Goal: Check status: Check status

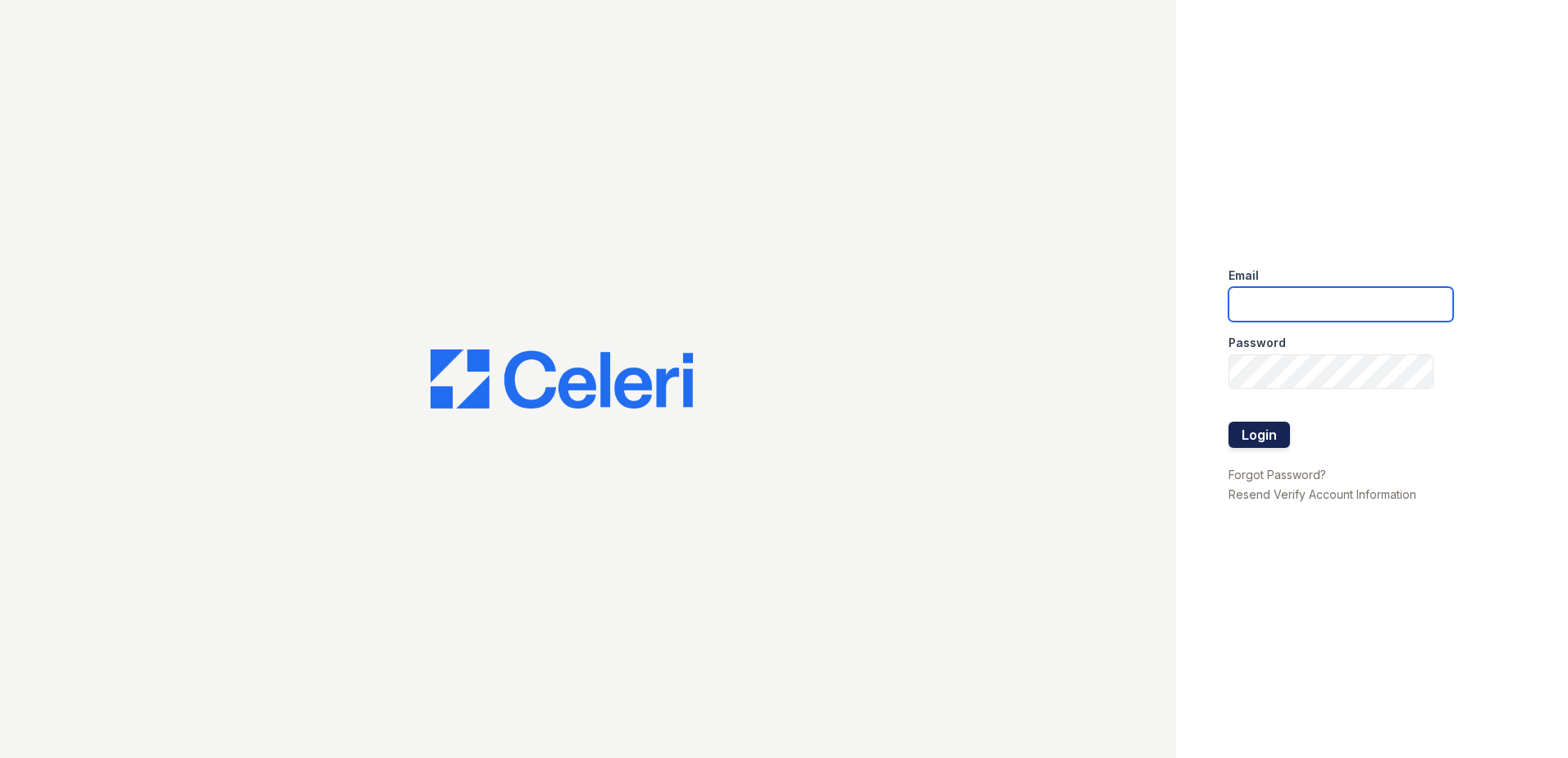
type input "[EMAIL_ADDRESS][DOMAIN_NAME]"
click at [1268, 429] on button "Login" at bounding box center [1259, 434] width 61 height 26
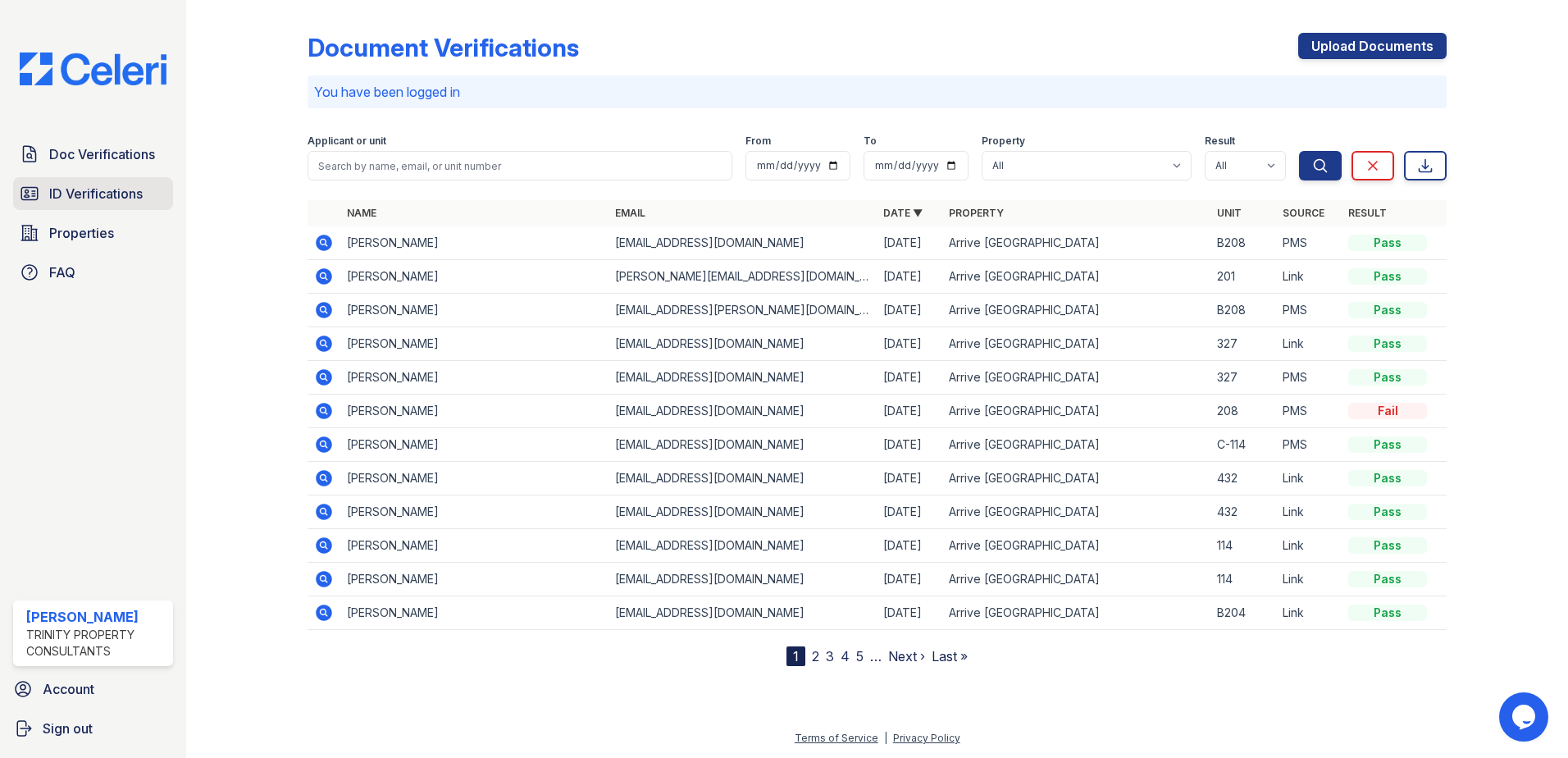
click at [108, 193] on span "ID Verifications" at bounding box center [96, 193] width 94 height 19
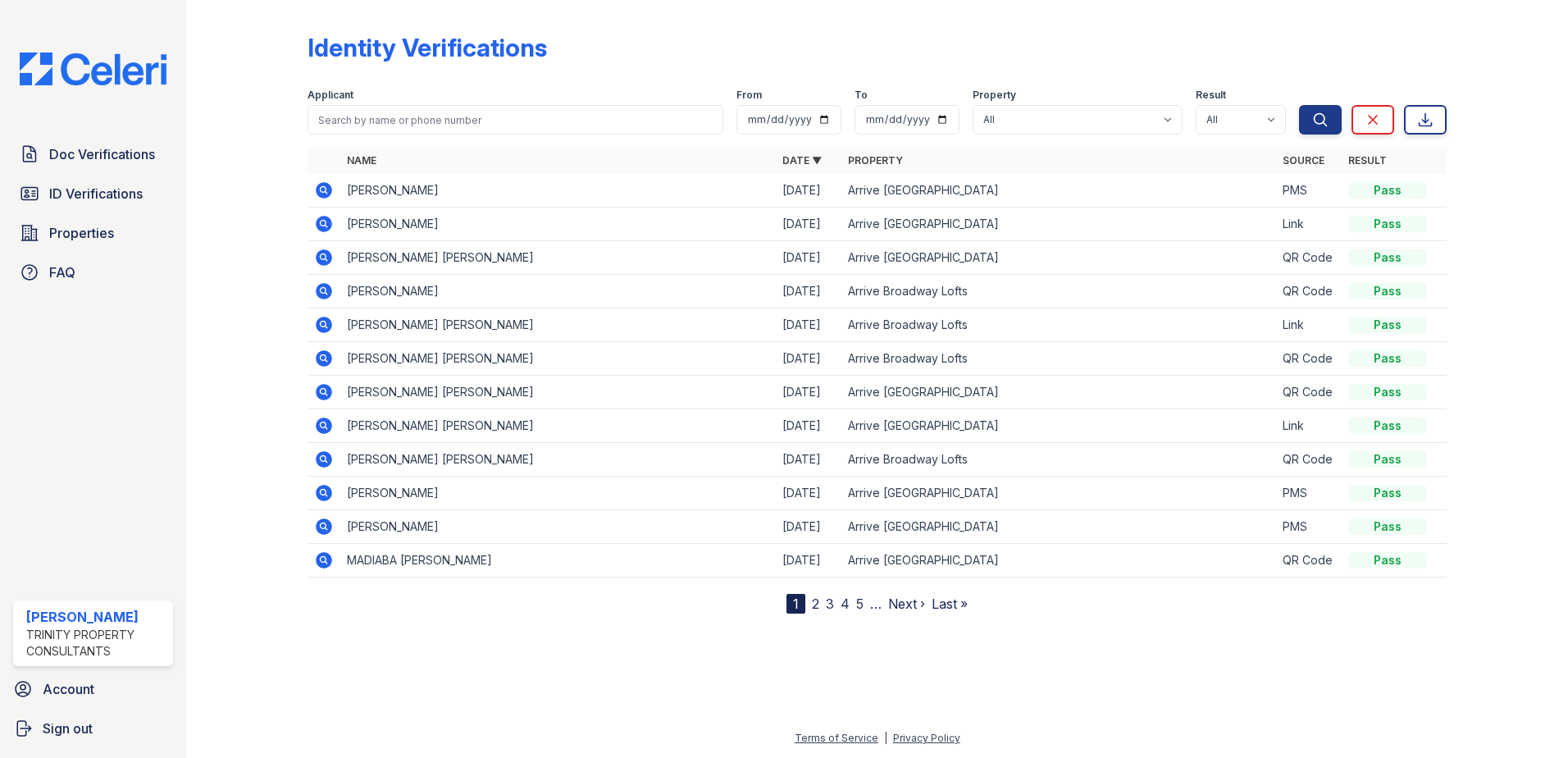
click at [321, 562] on icon at bounding box center [324, 560] width 17 height 17
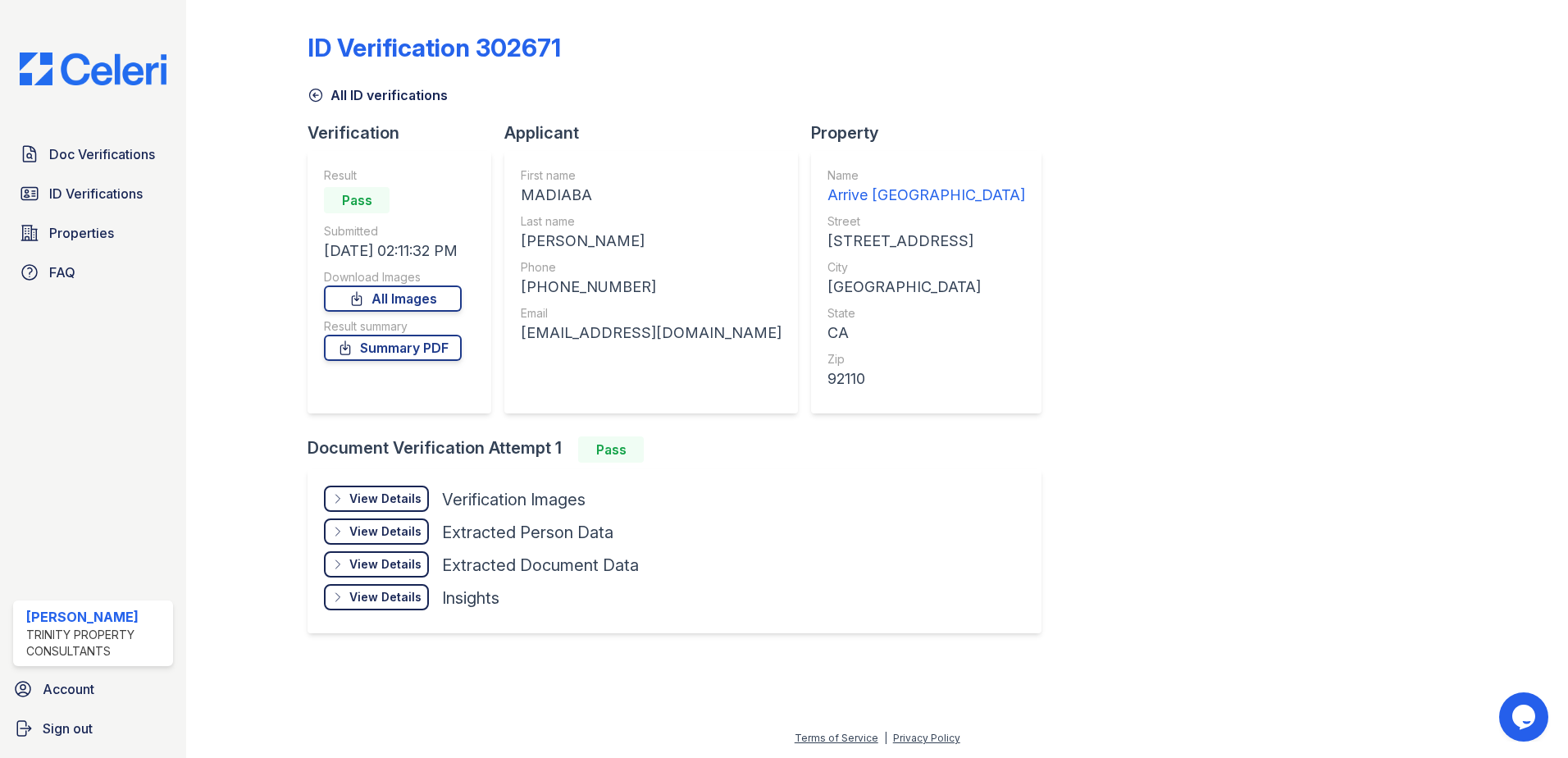
click at [388, 482] on div "View Details Details Hide Details Details Verification Images Document Front Op…" at bounding box center [674, 551] width 734 height 164
click at [397, 492] on div "View Details" at bounding box center [386, 499] width 72 height 17
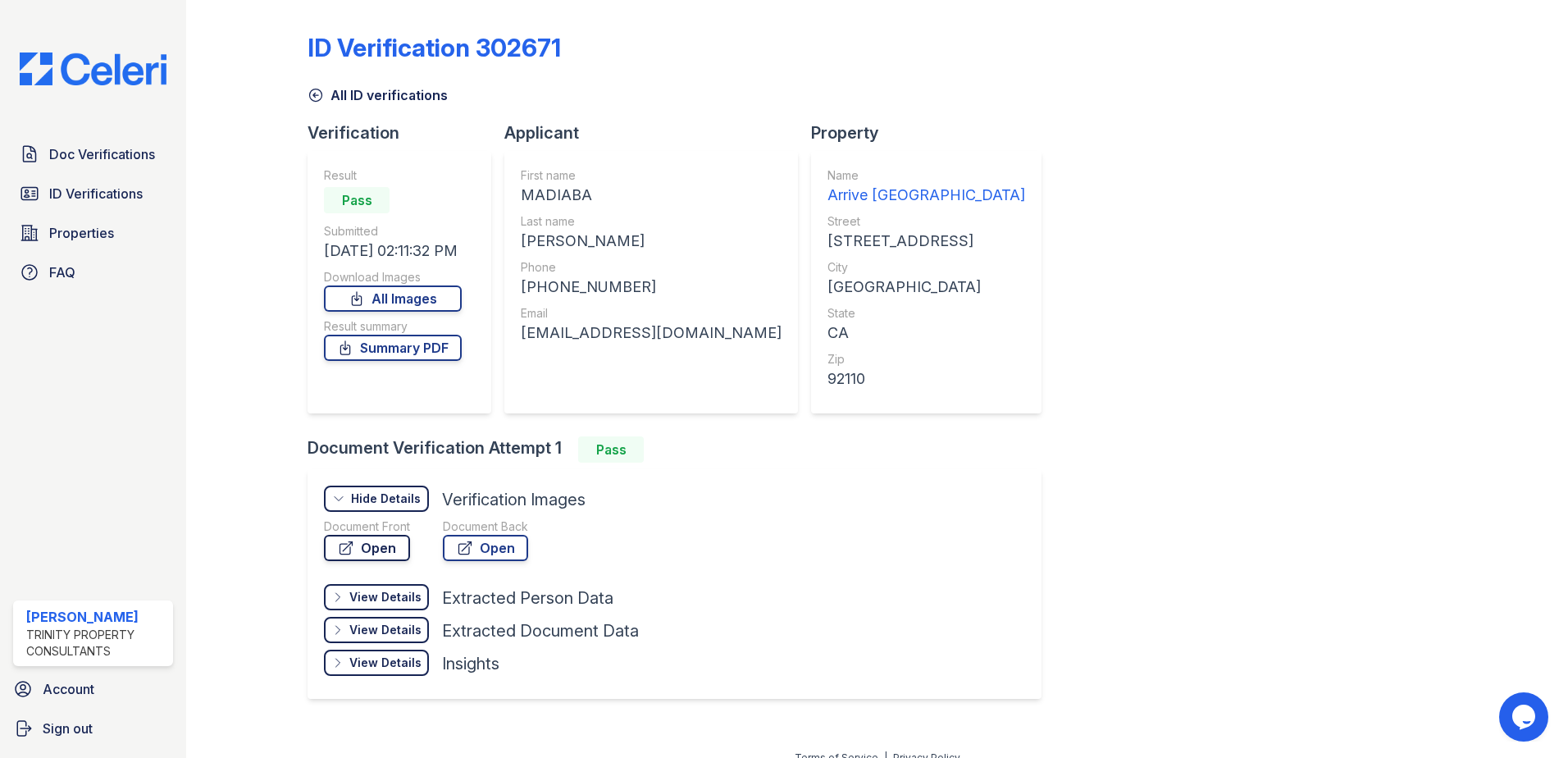
click at [387, 548] on link "Open" at bounding box center [366, 547] width 86 height 26
click at [409, 348] on link "Summary PDF" at bounding box center [392, 348] width 138 height 26
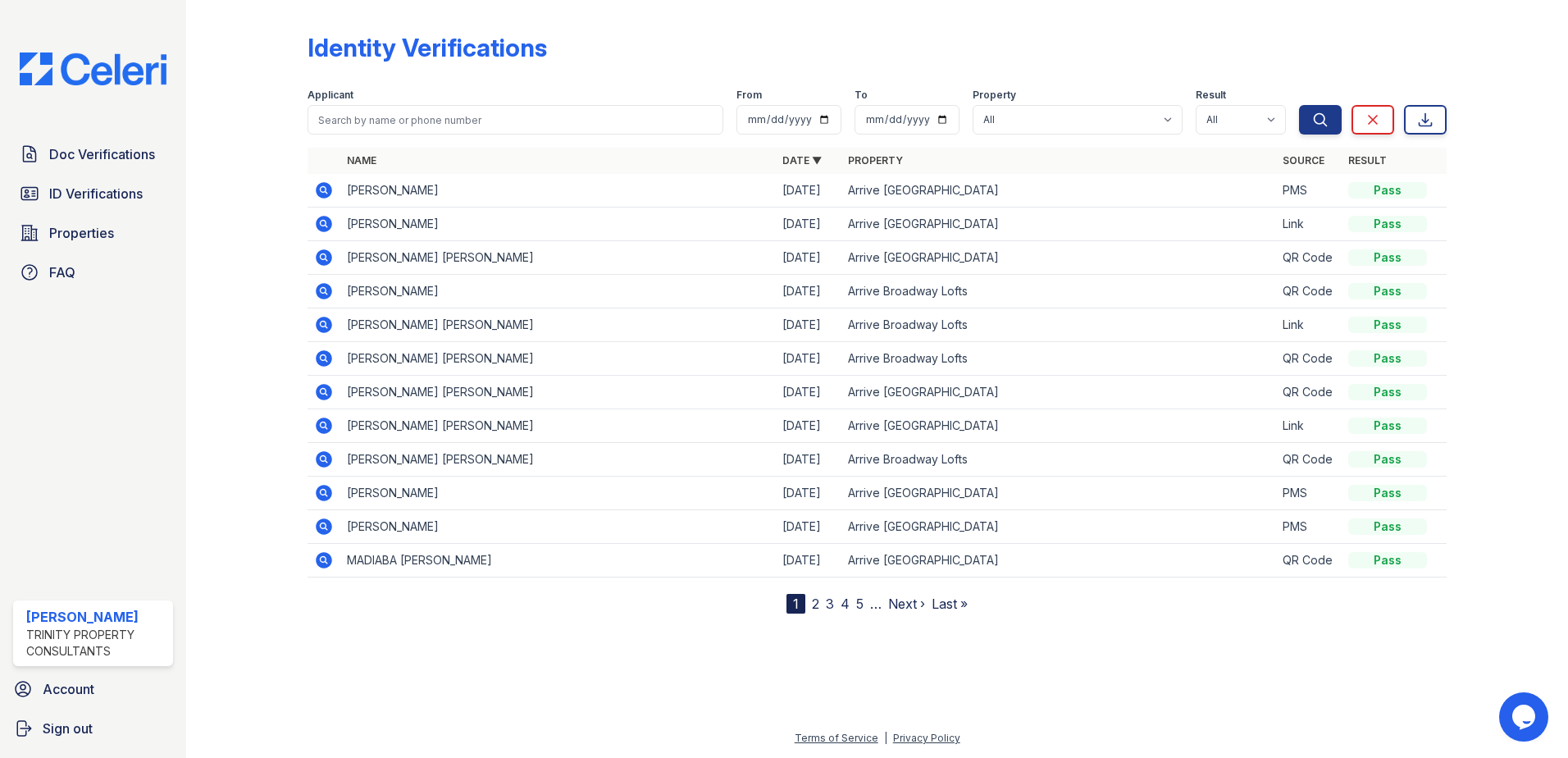
click at [325, 187] on icon at bounding box center [324, 189] width 19 height 19
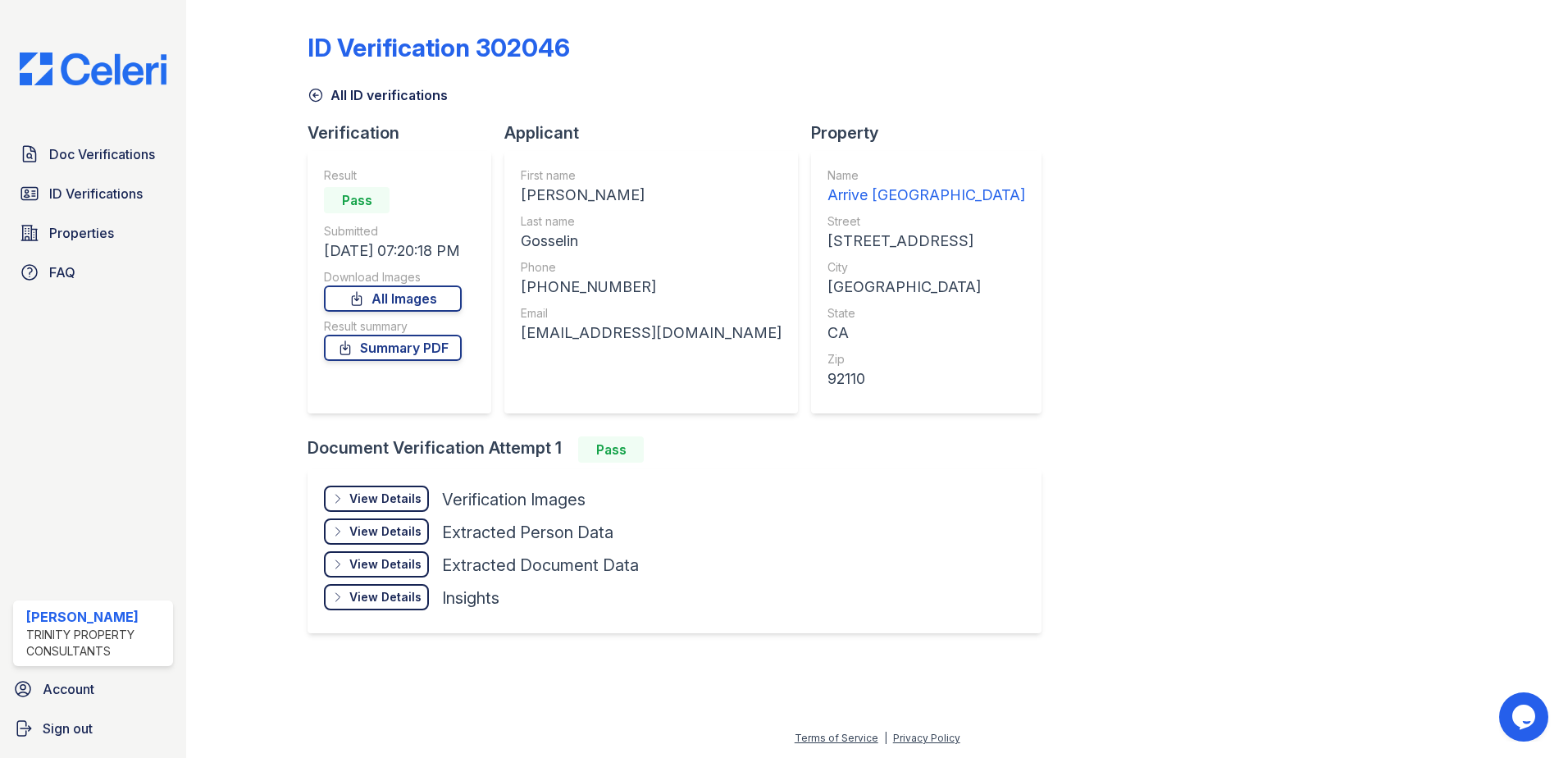
click at [409, 500] on div "View Details" at bounding box center [386, 499] width 72 height 17
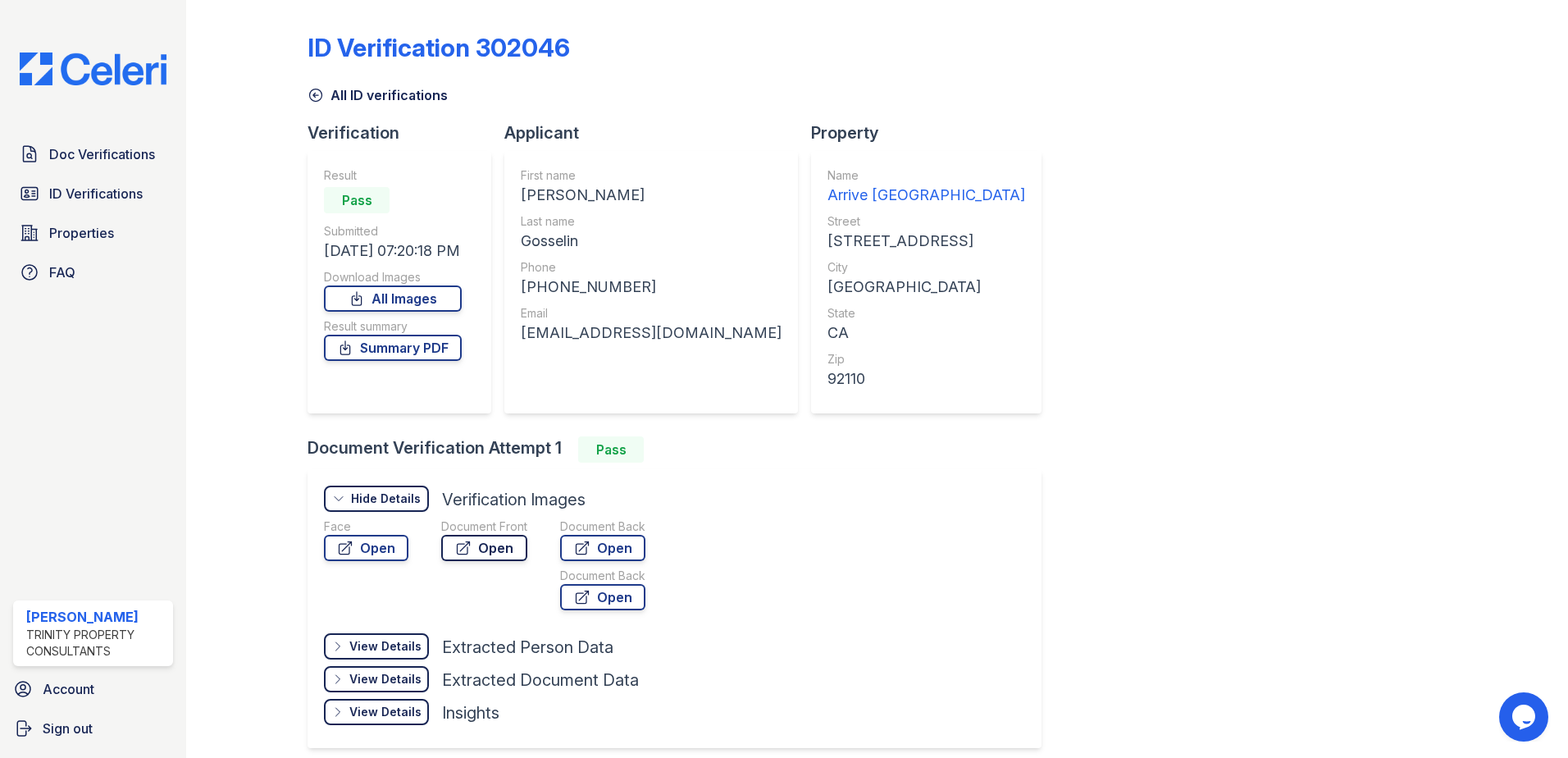
click at [463, 551] on icon at bounding box center [464, 548] width 17 height 17
click at [342, 551] on icon at bounding box center [345, 548] width 17 height 17
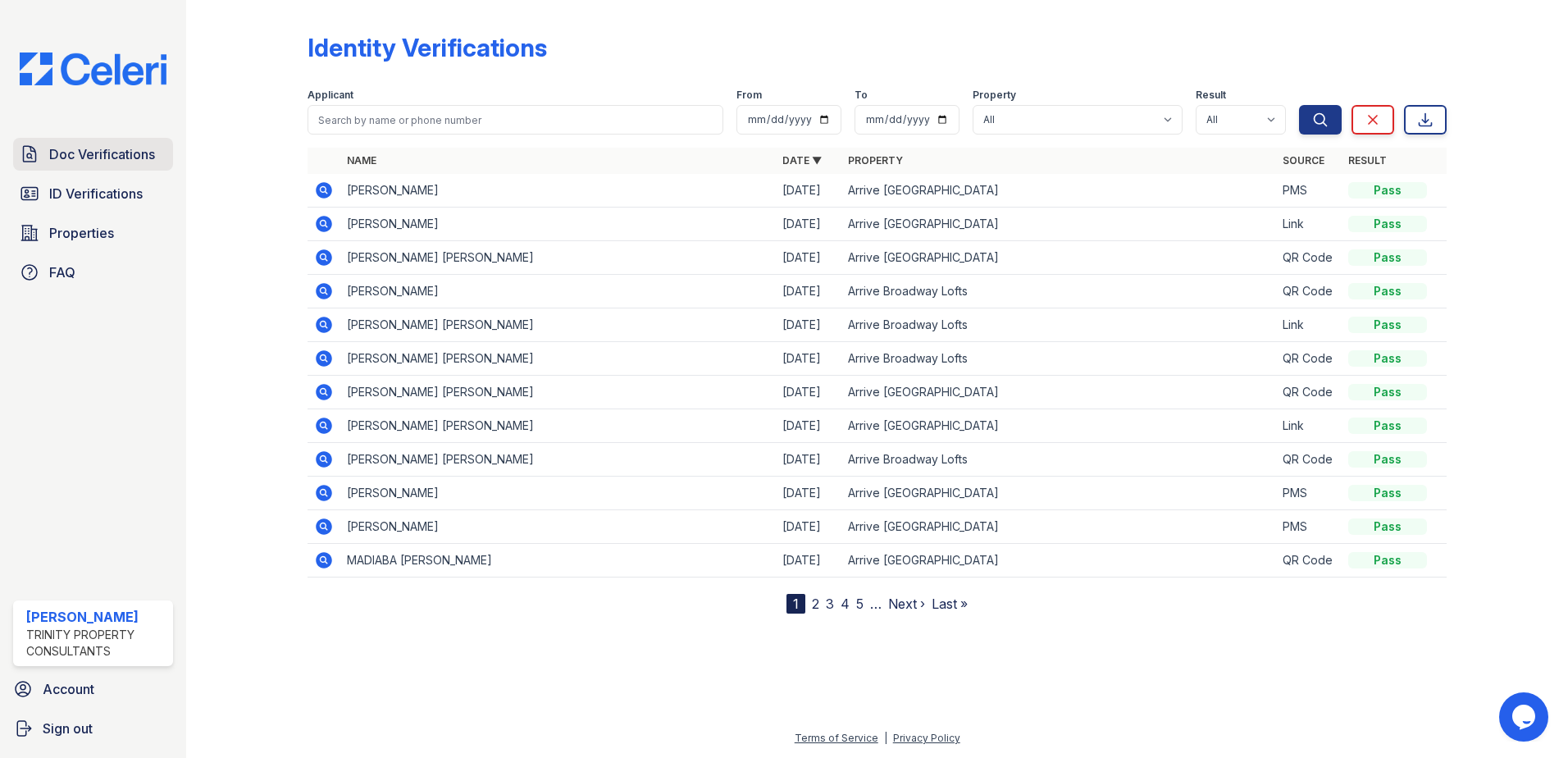
click at [108, 157] on span "Doc Verifications" at bounding box center [102, 154] width 106 height 19
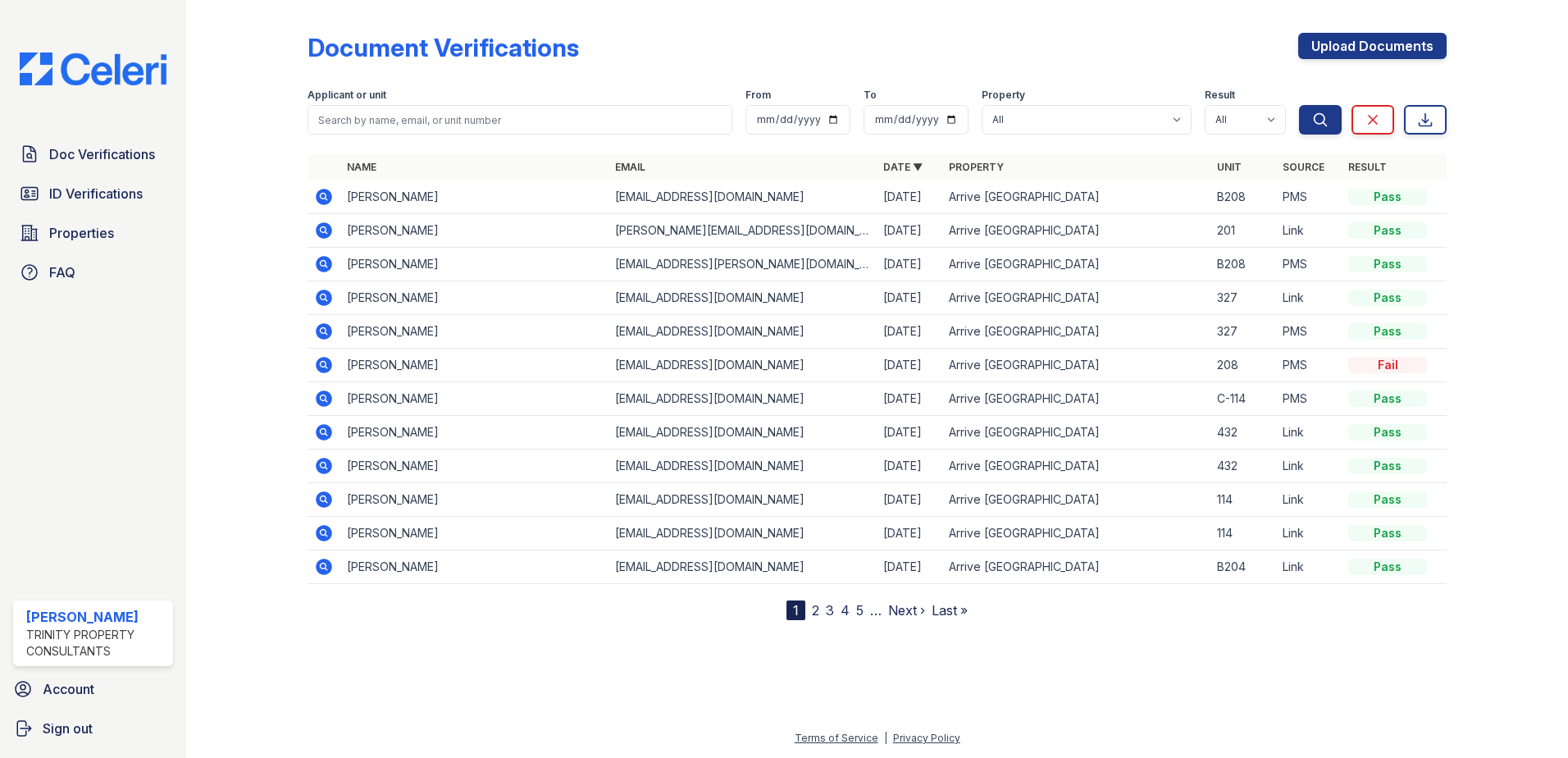
click at [315, 195] on icon at bounding box center [324, 197] width 19 height 19
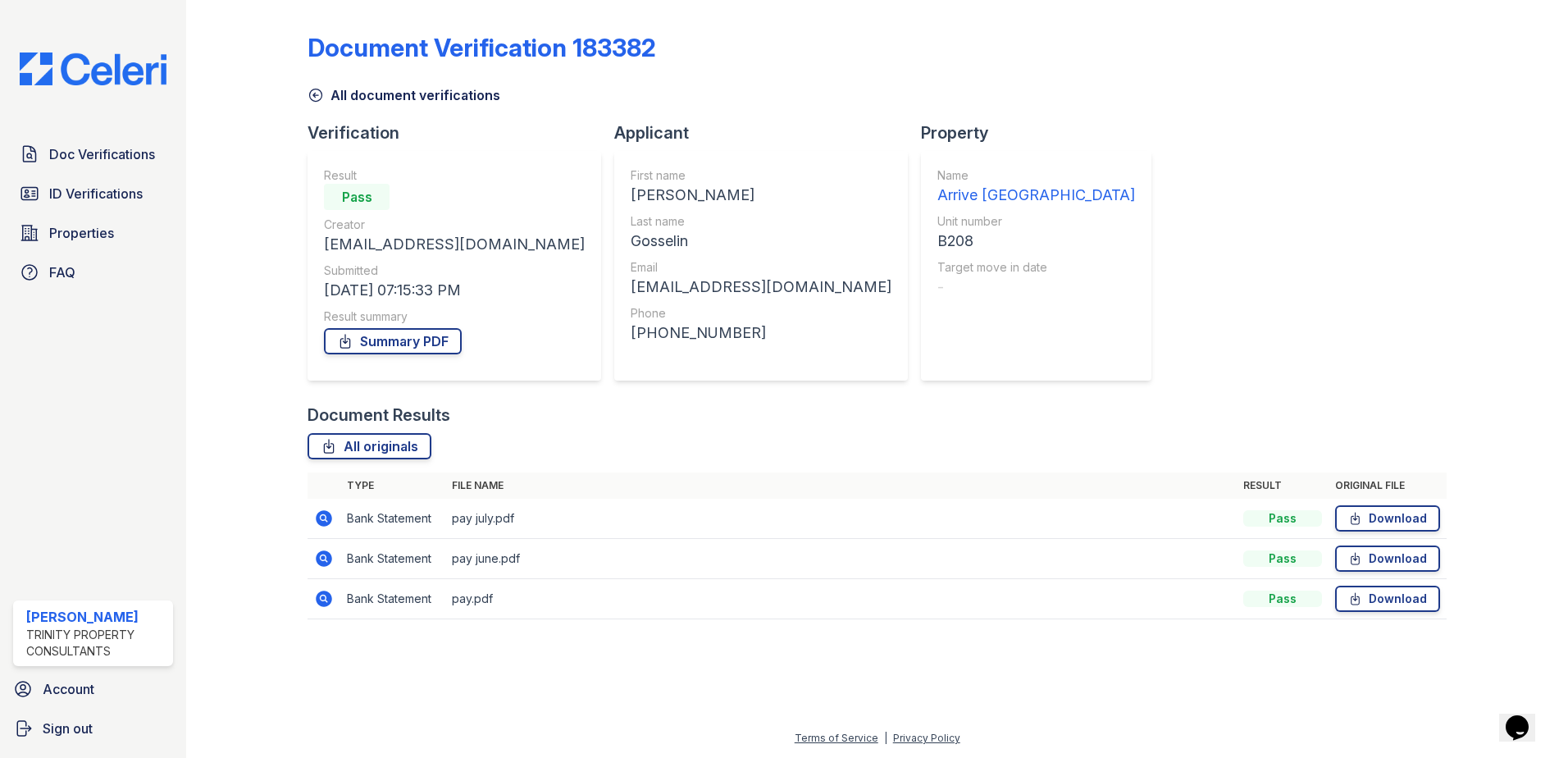
click at [329, 520] on icon at bounding box center [324, 519] width 17 height 17
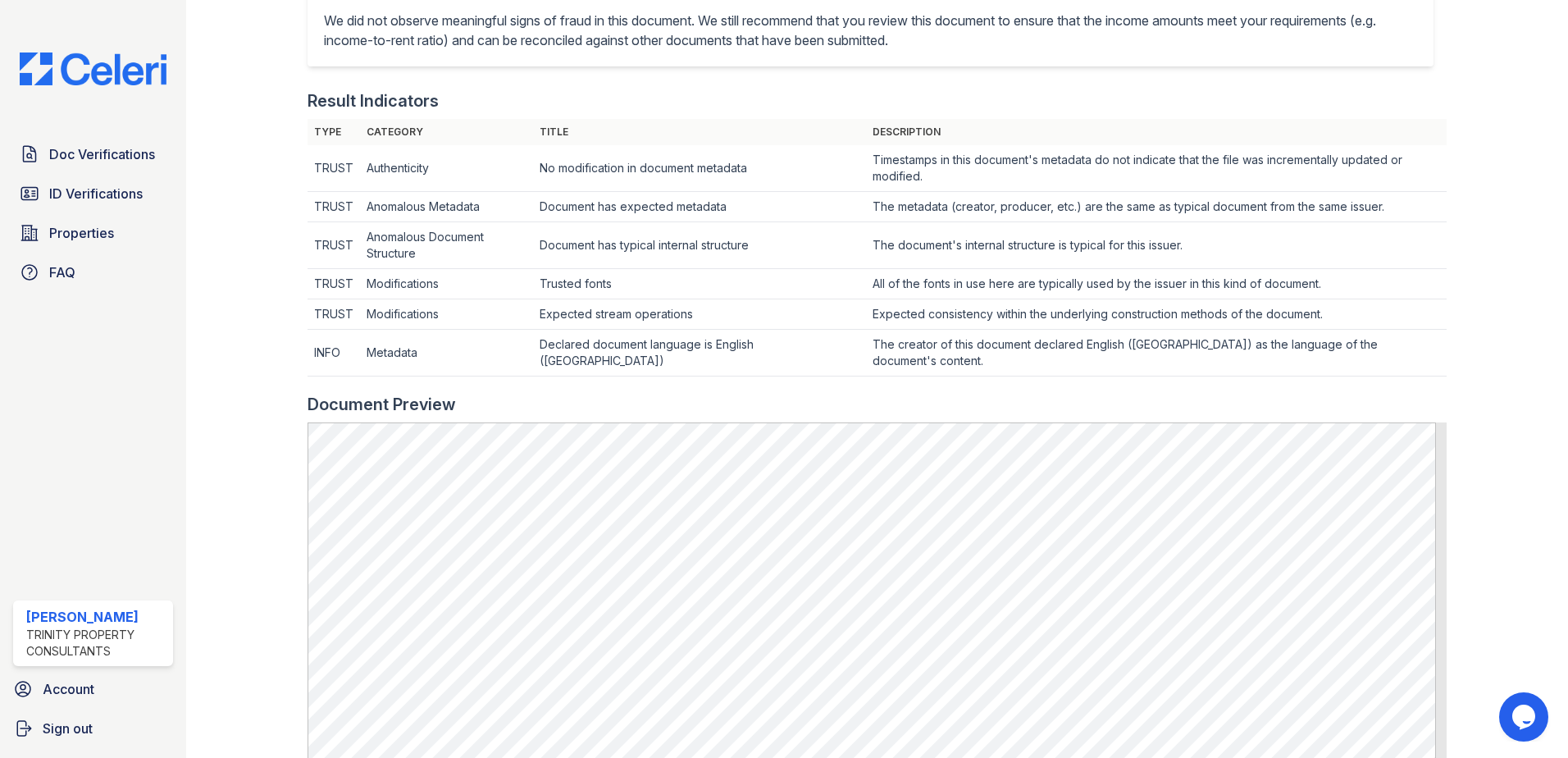
scroll to position [656, 0]
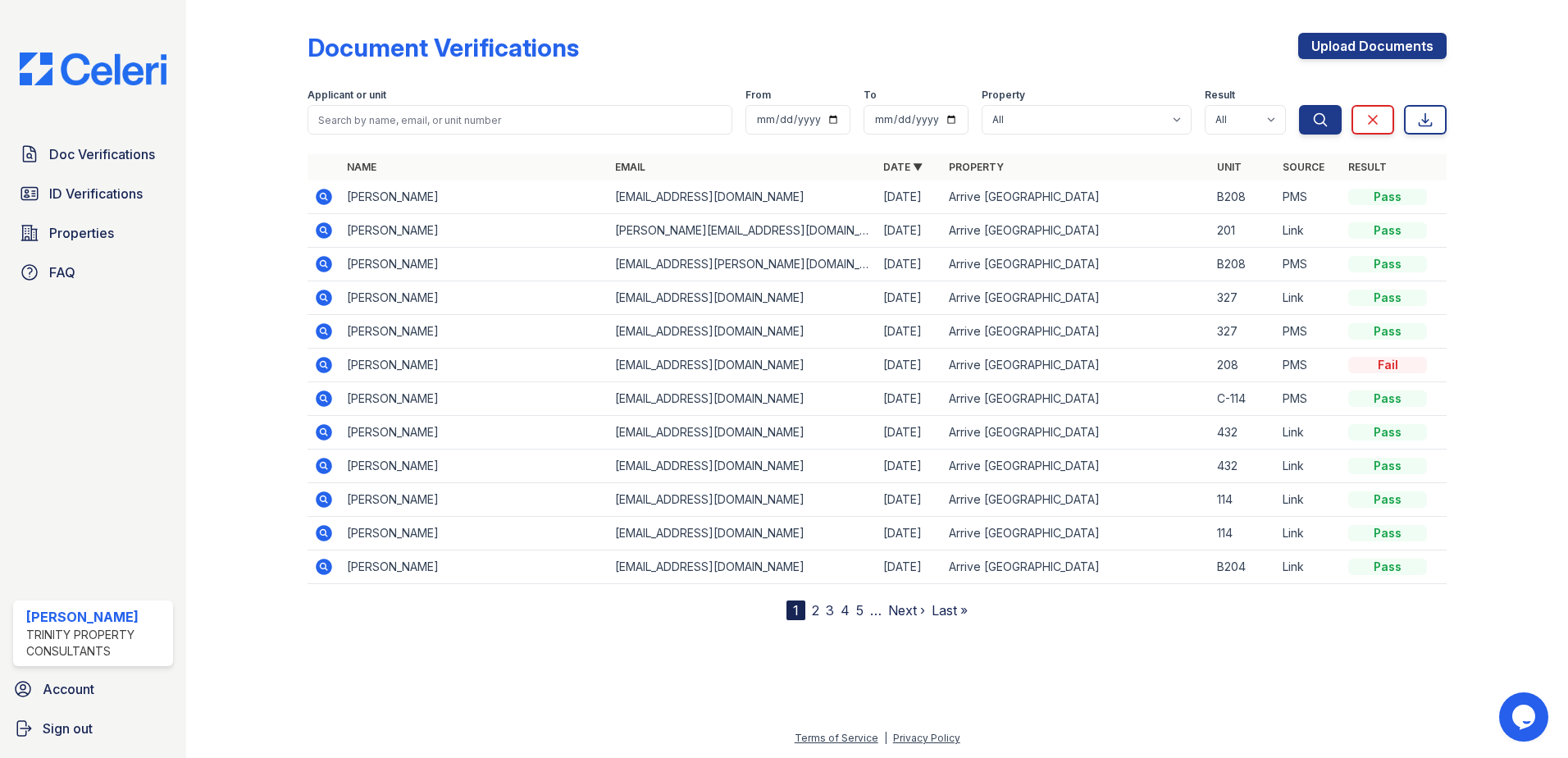
click at [322, 296] on icon at bounding box center [323, 296] width 4 height 4
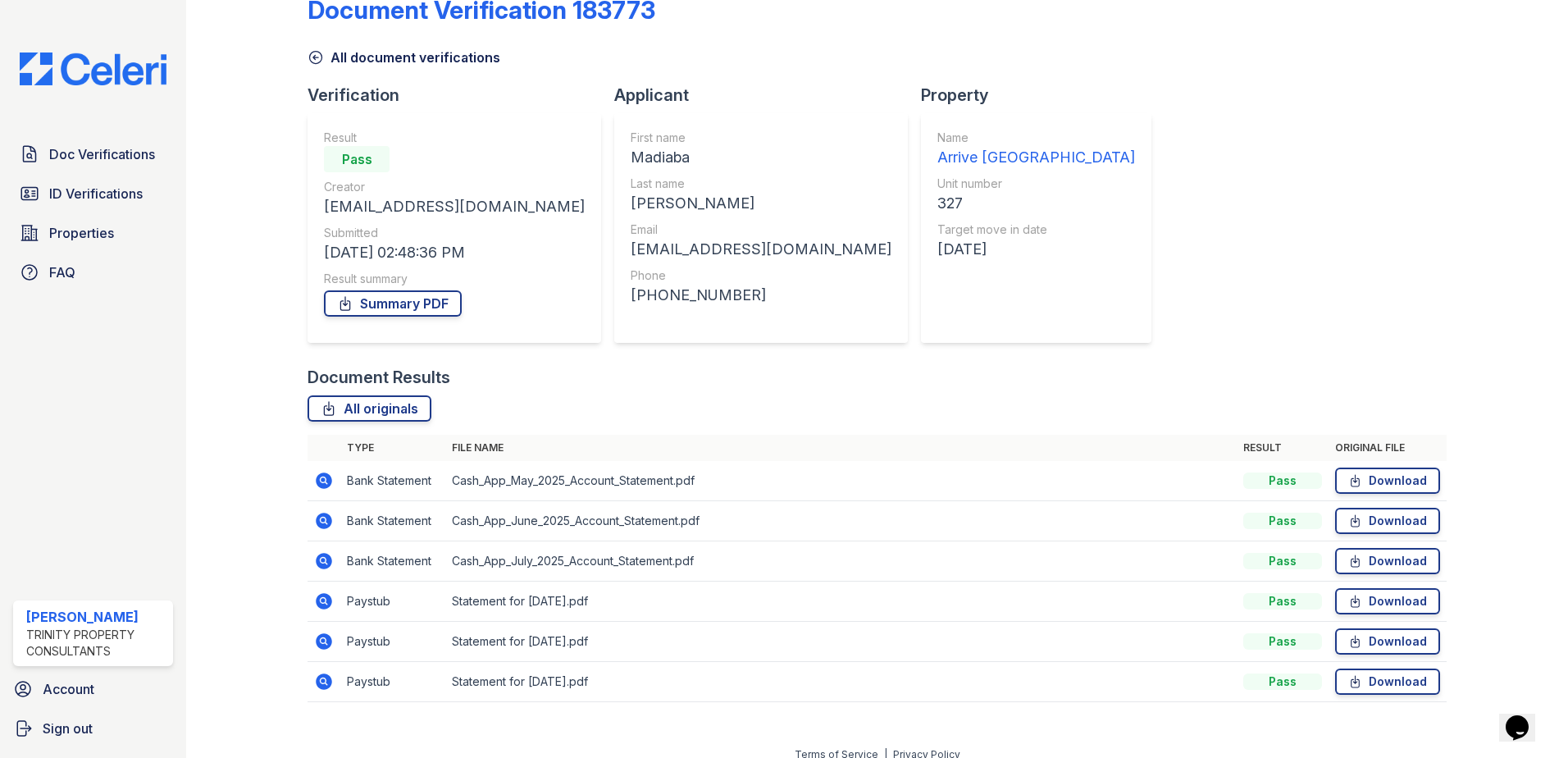
scroll to position [54, 0]
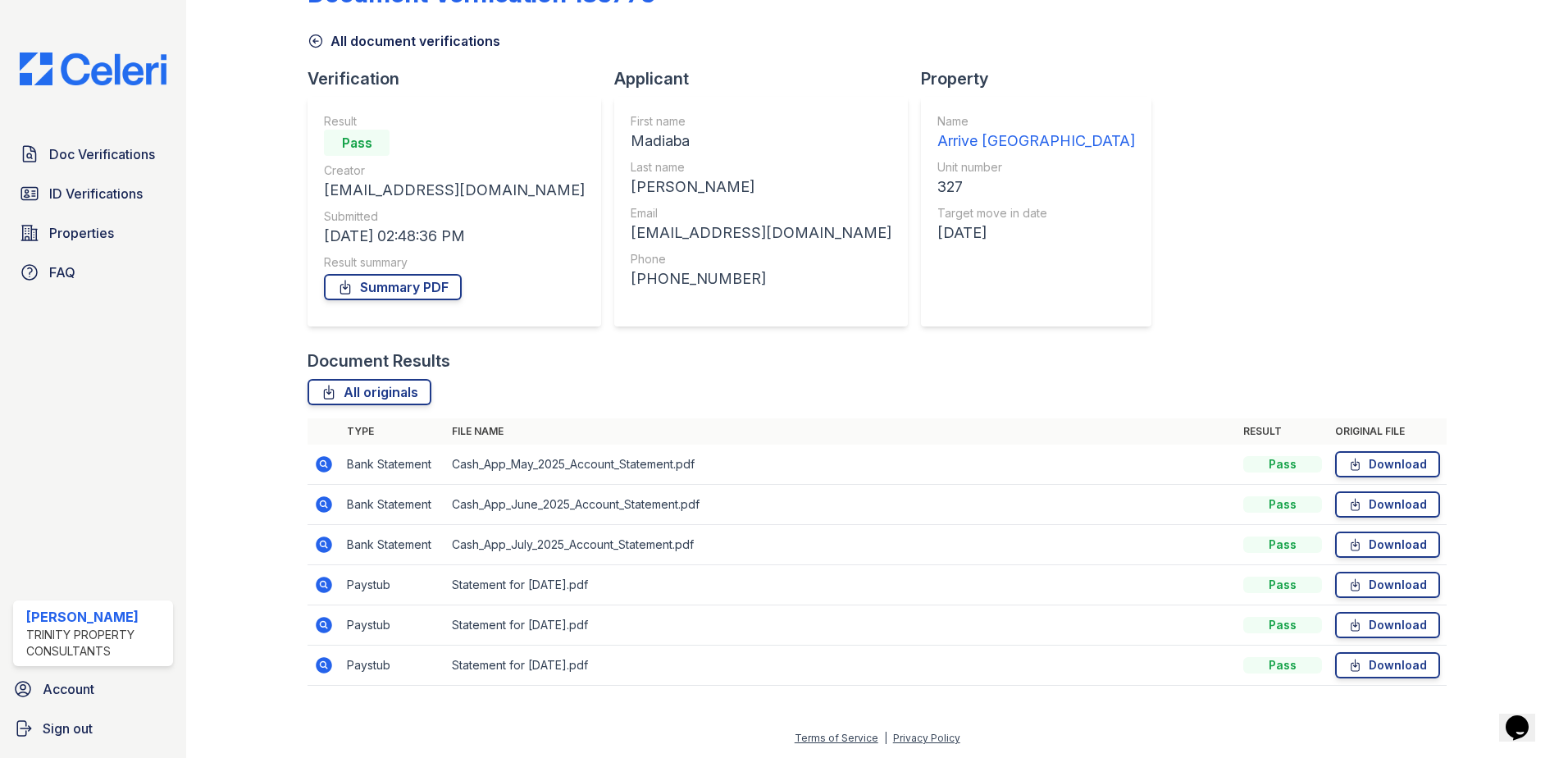
click at [320, 464] on icon at bounding box center [324, 464] width 19 height 19
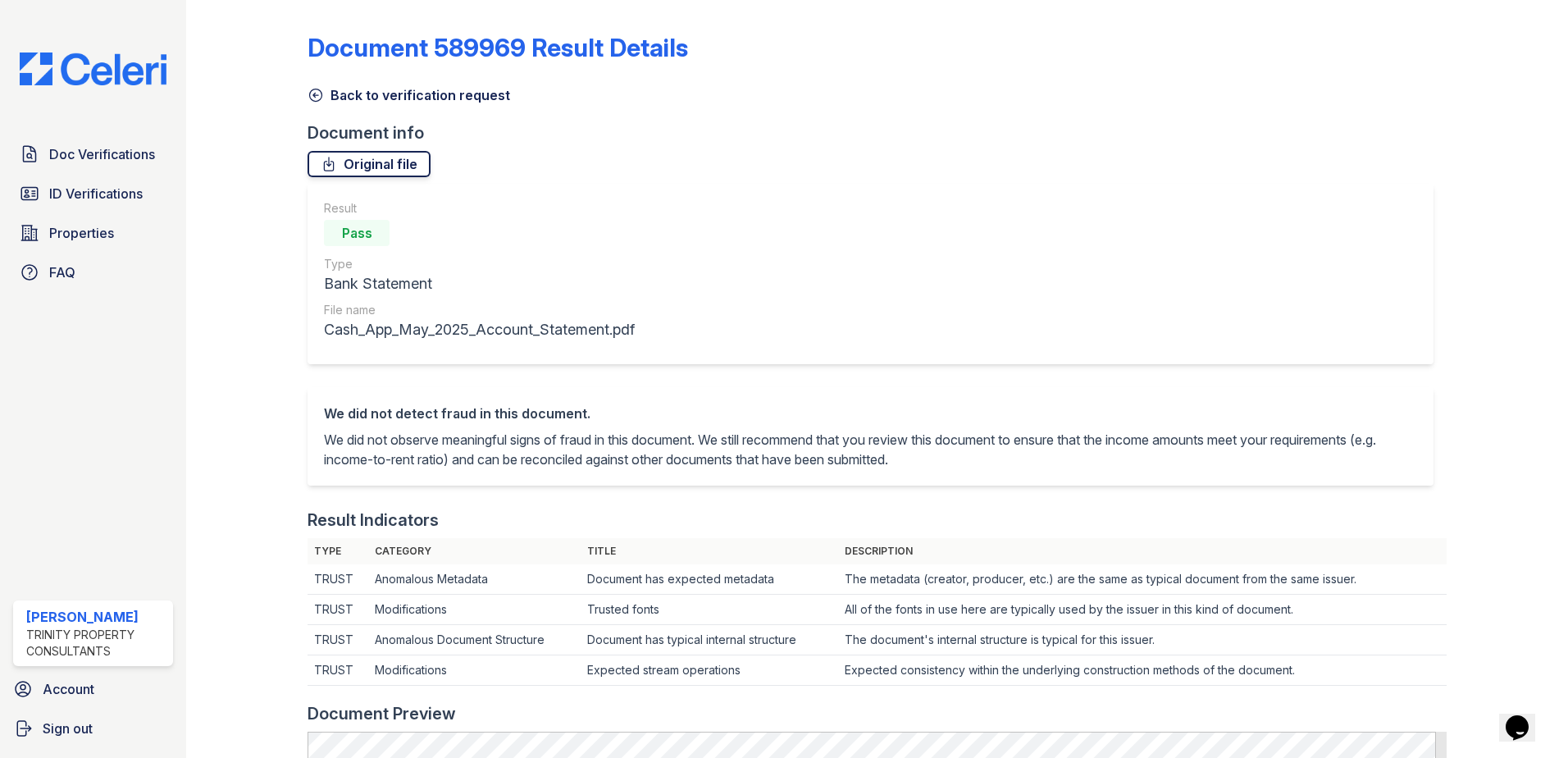
click at [385, 166] on link "Original file" at bounding box center [368, 164] width 123 height 26
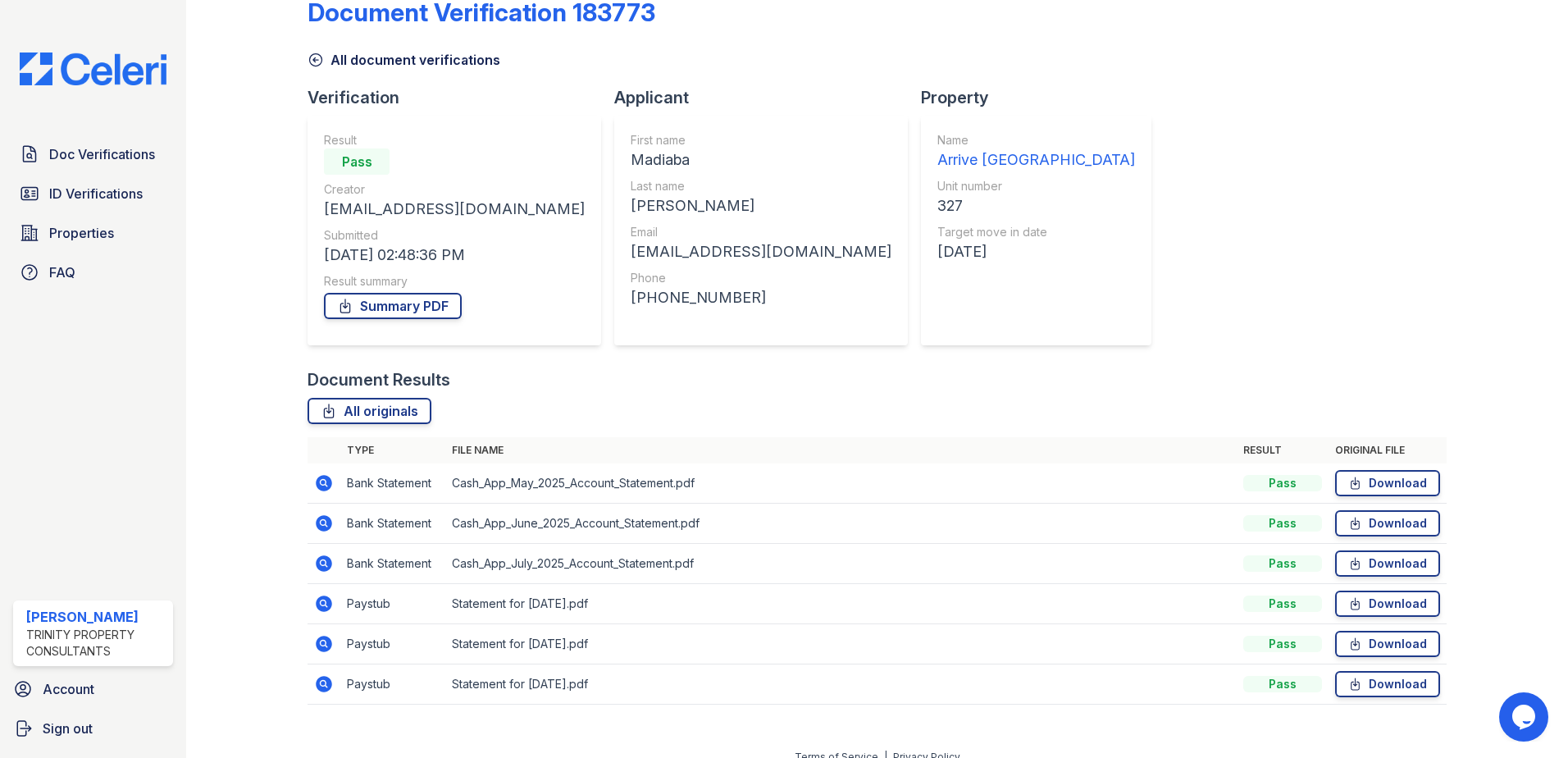
scroll to position [54, 0]
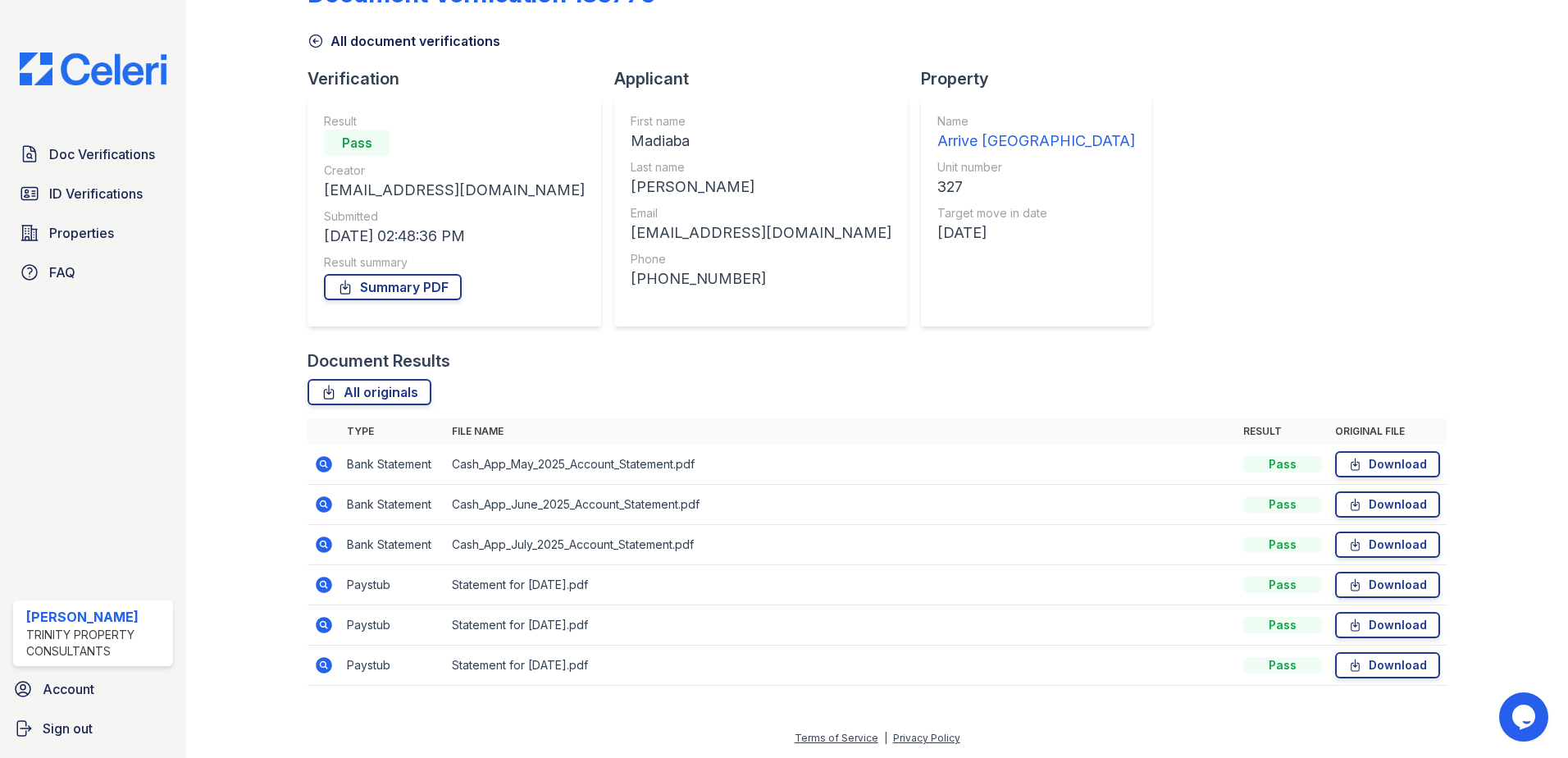
click at [324, 582] on icon at bounding box center [324, 585] width 19 height 19
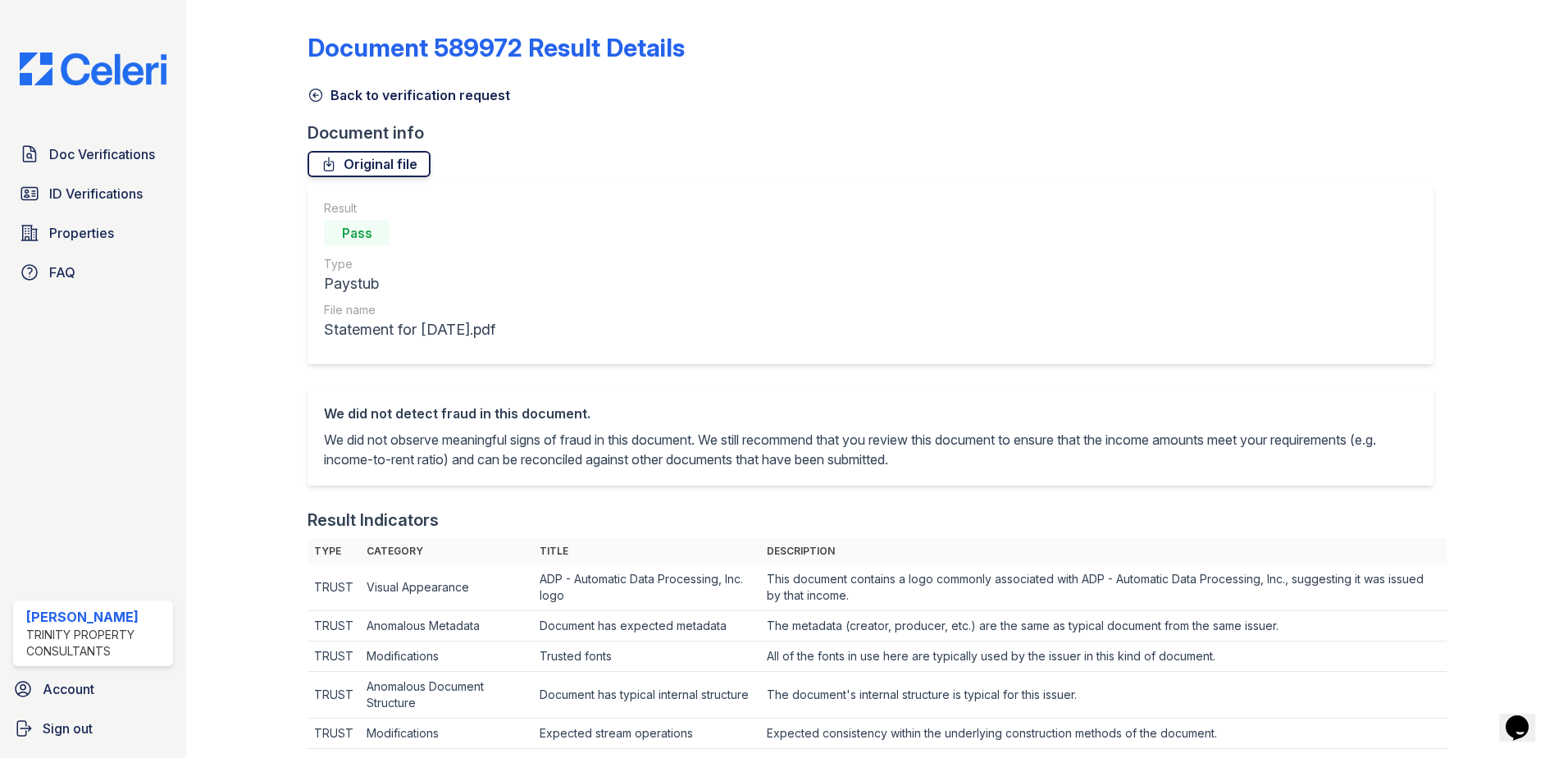
click at [402, 169] on link "Original file" at bounding box center [368, 164] width 123 height 26
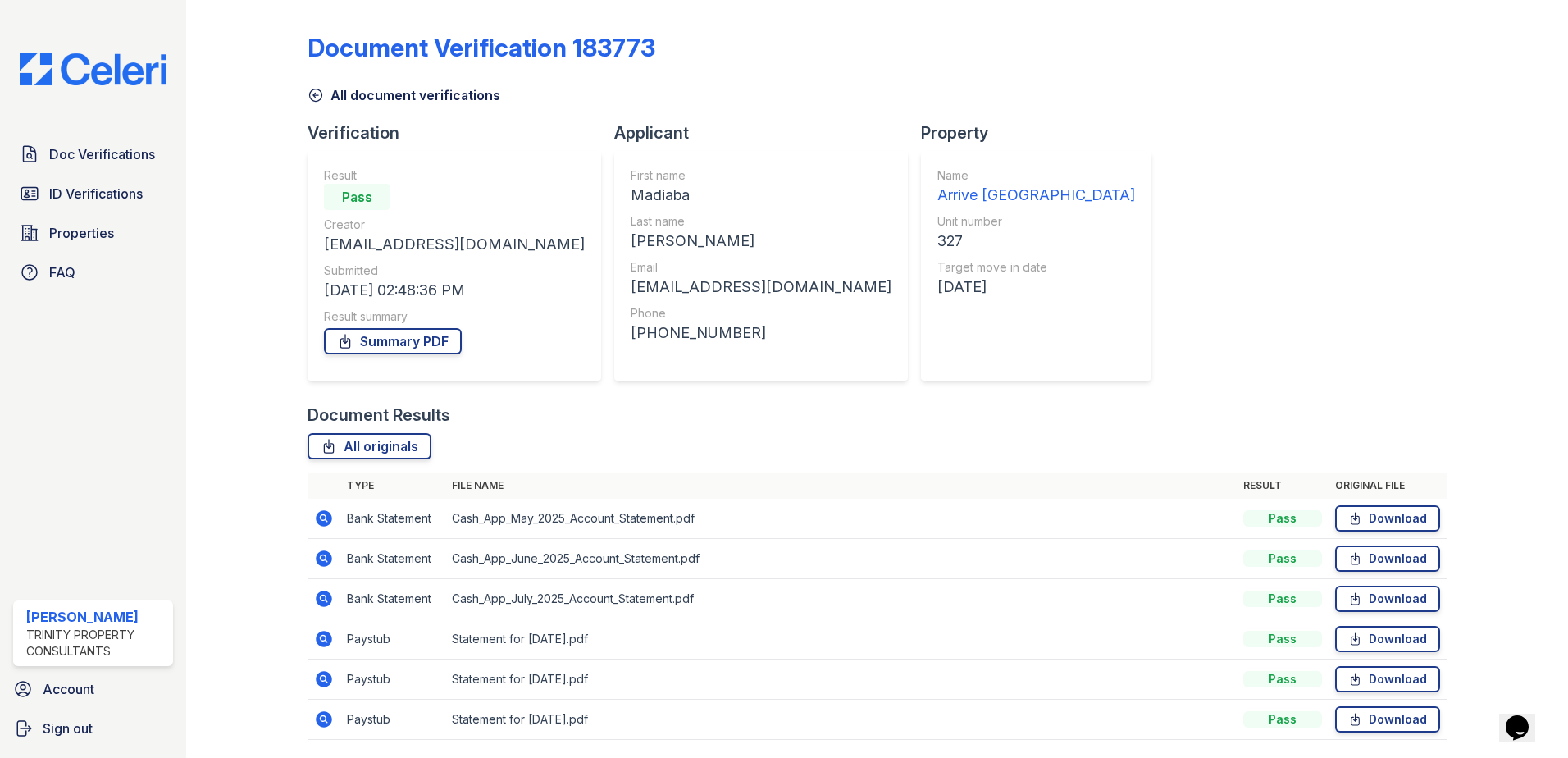
click at [319, 682] on icon at bounding box center [324, 679] width 17 height 17
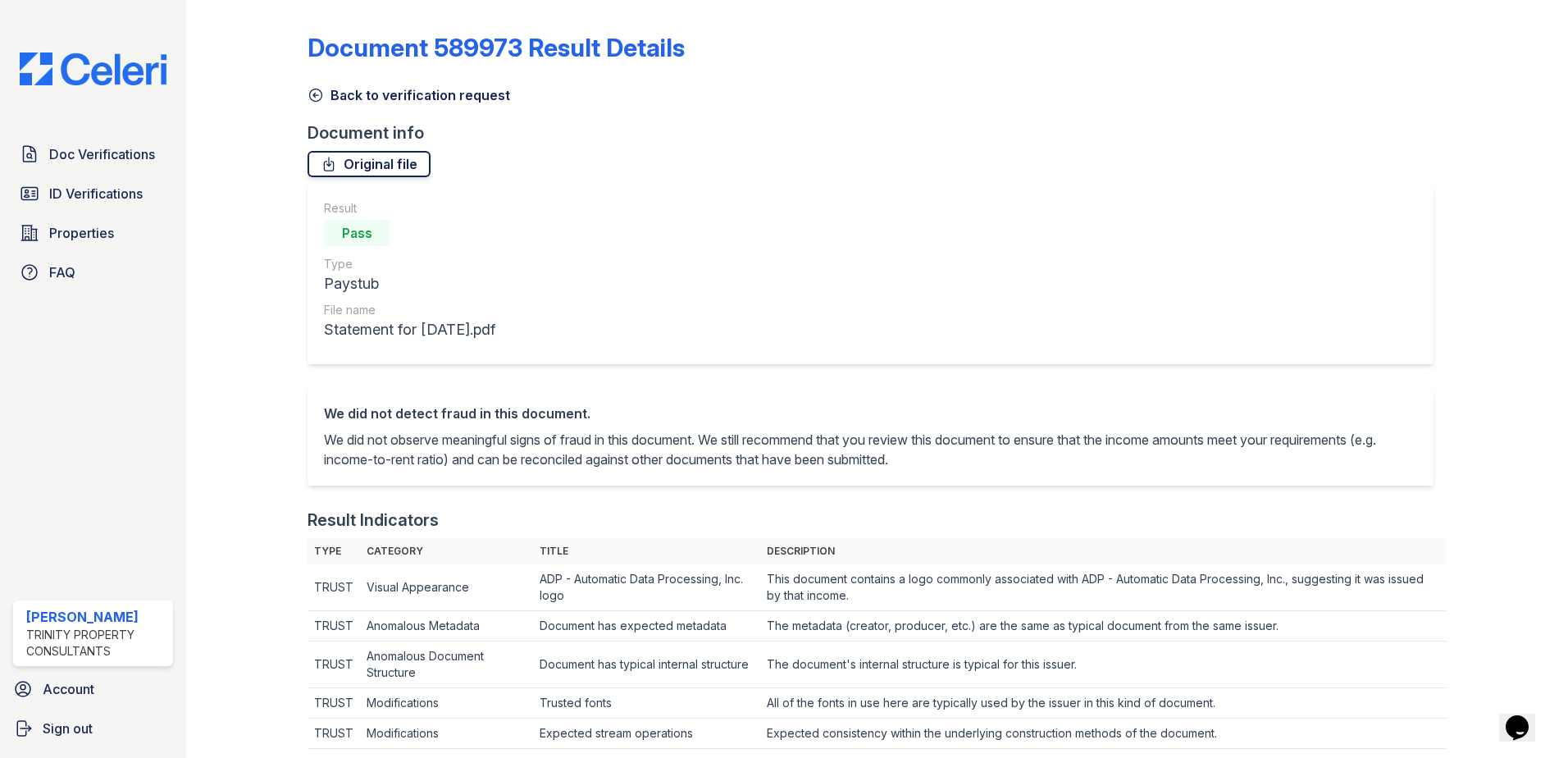
click at [379, 161] on link "Original file" at bounding box center [368, 164] width 123 height 26
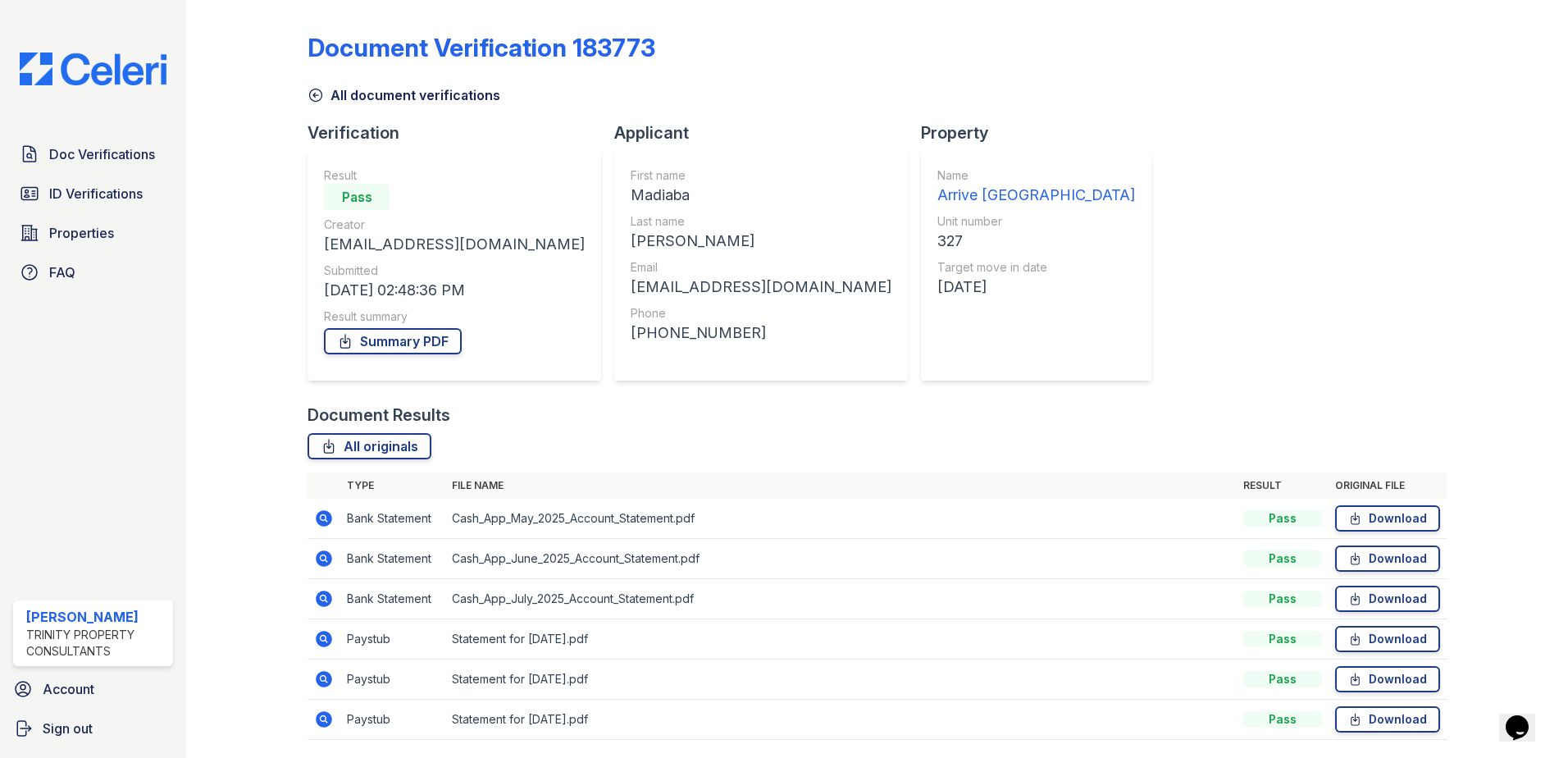
click at [326, 599] on icon at bounding box center [324, 598] width 17 height 17
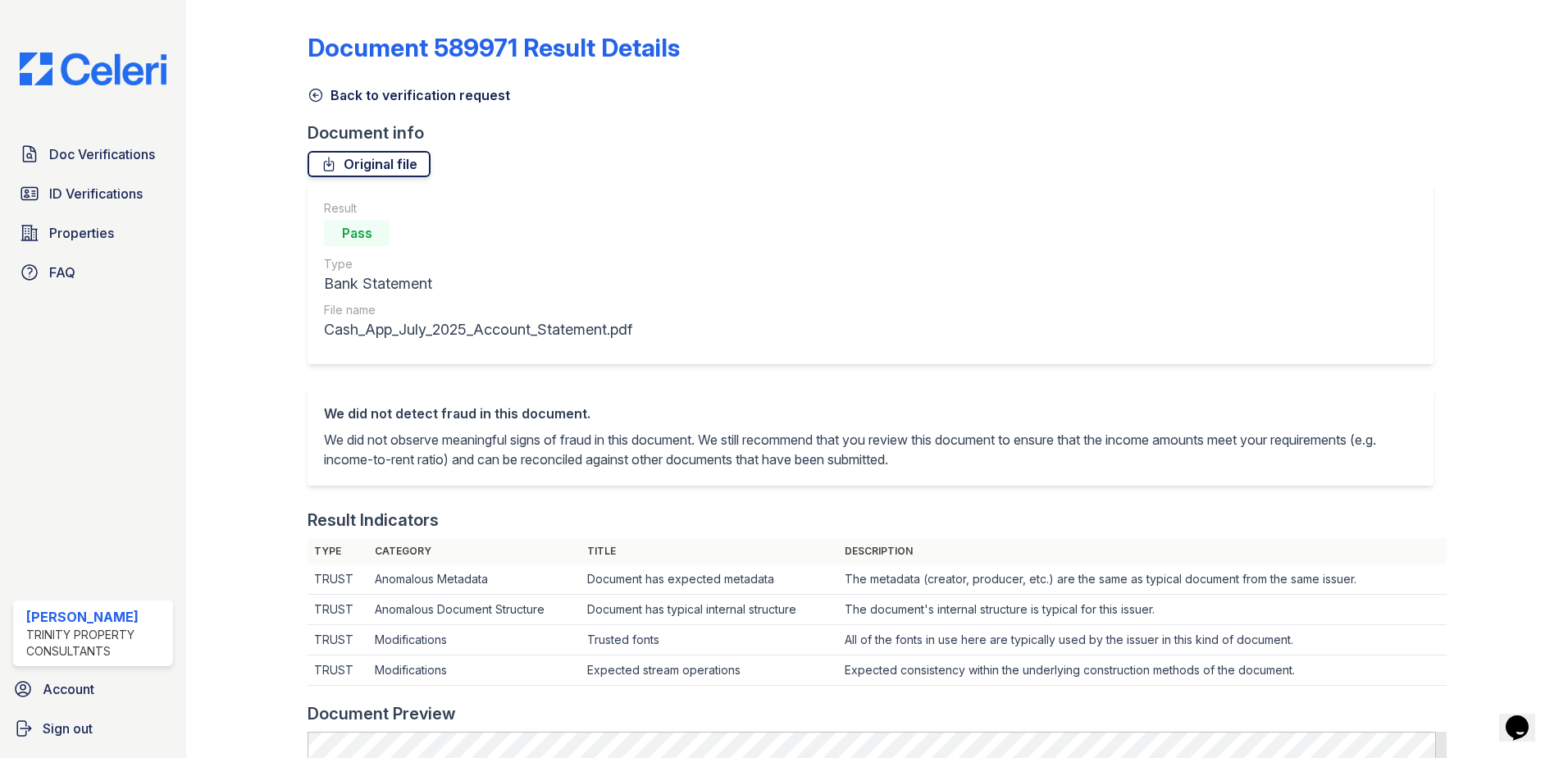
click at [397, 157] on link "Original file" at bounding box center [368, 164] width 123 height 26
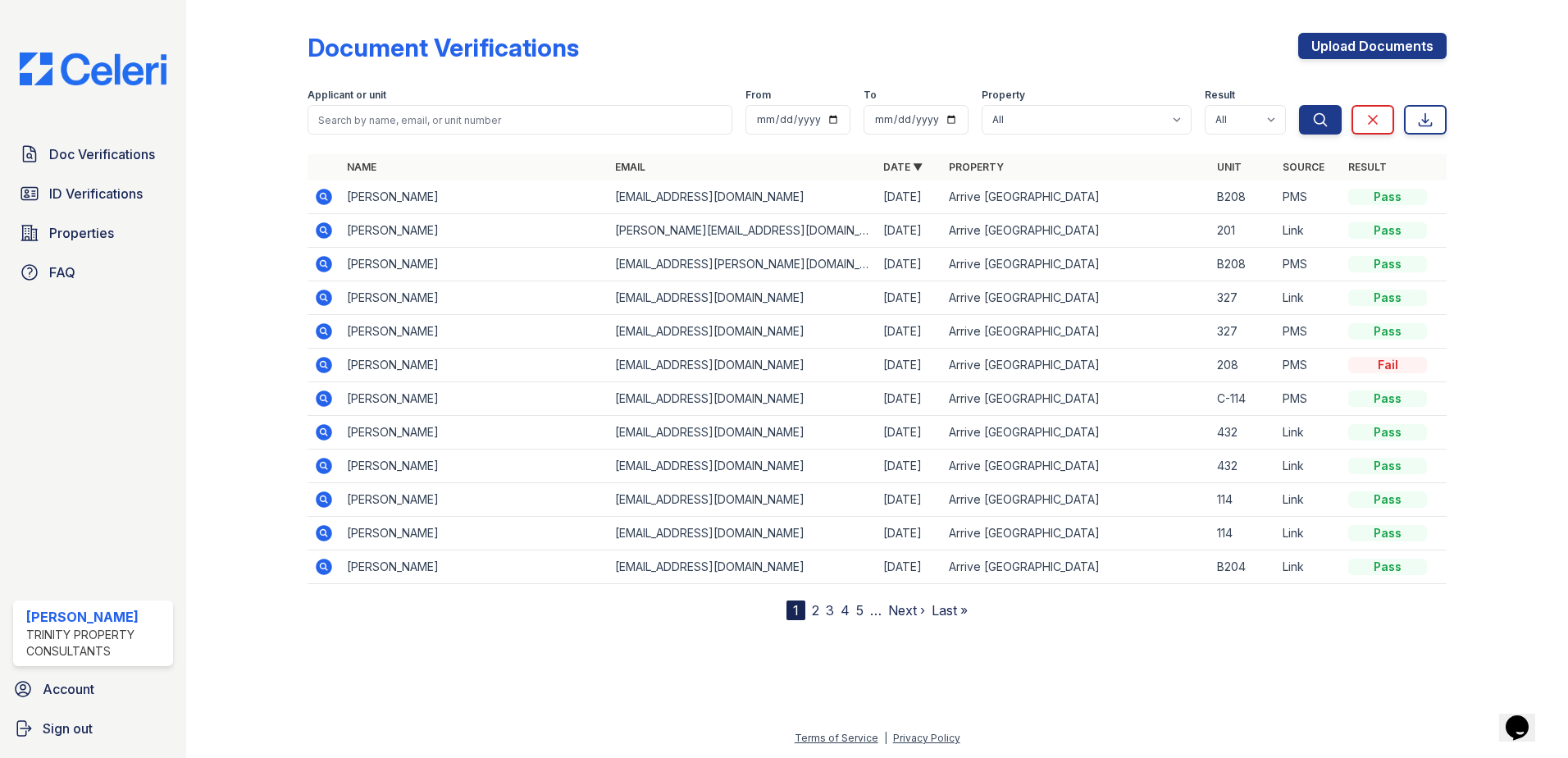
click at [326, 331] on icon at bounding box center [324, 331] width 19 height 19
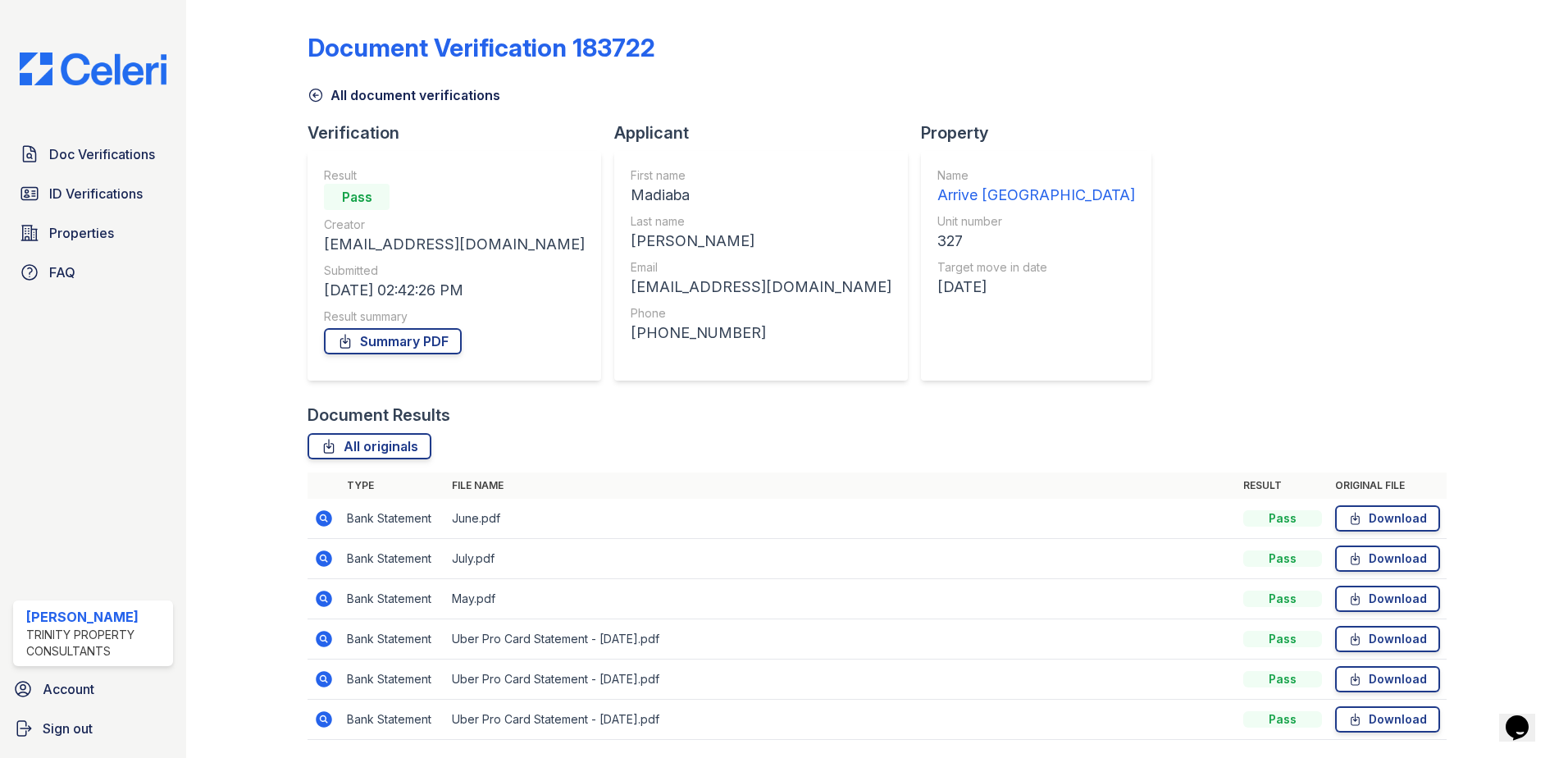
scroll to position [54, 0]
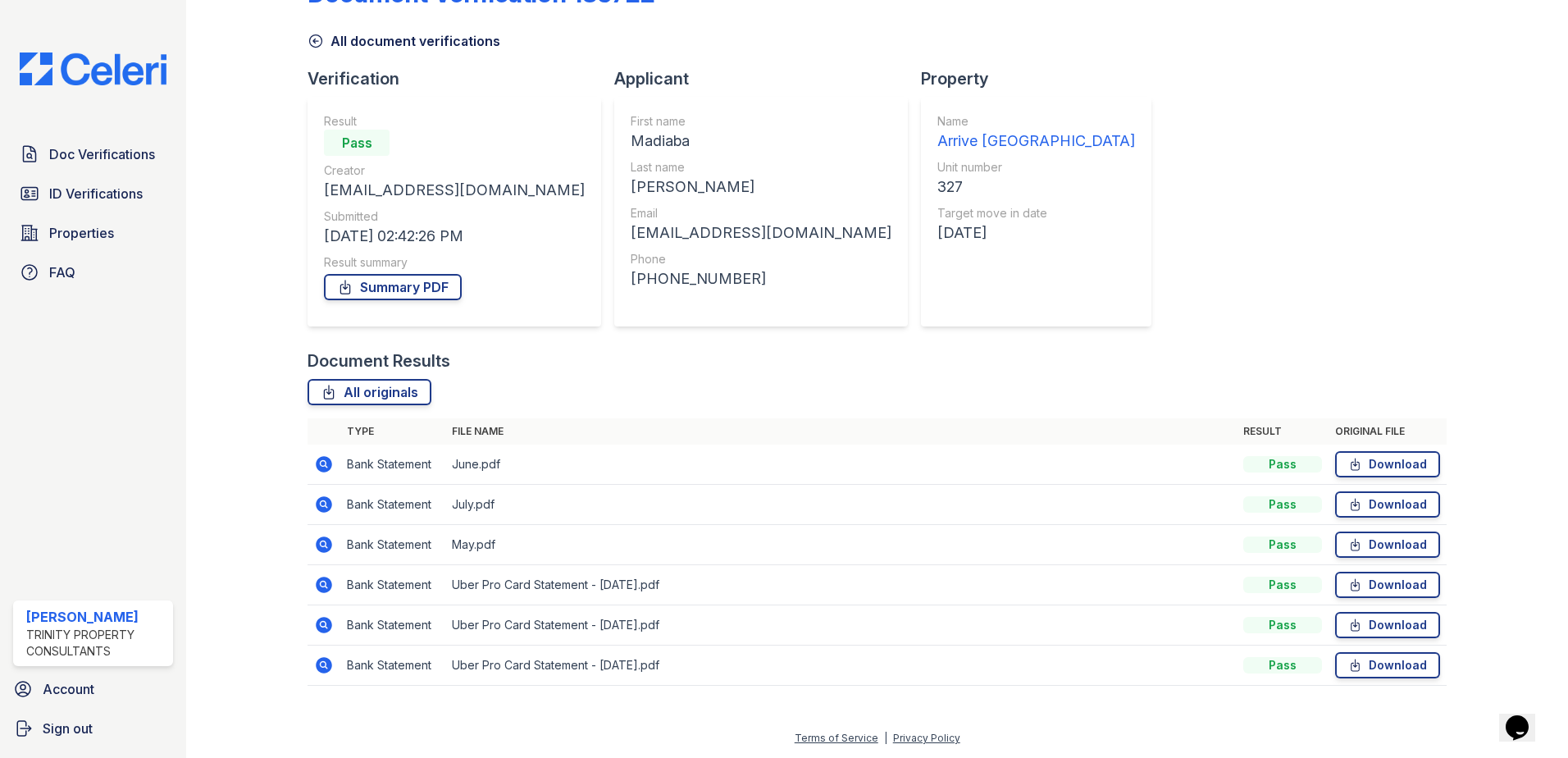
click at [324, 617] on icon at bounding box center [324, 624] width 19 height 19
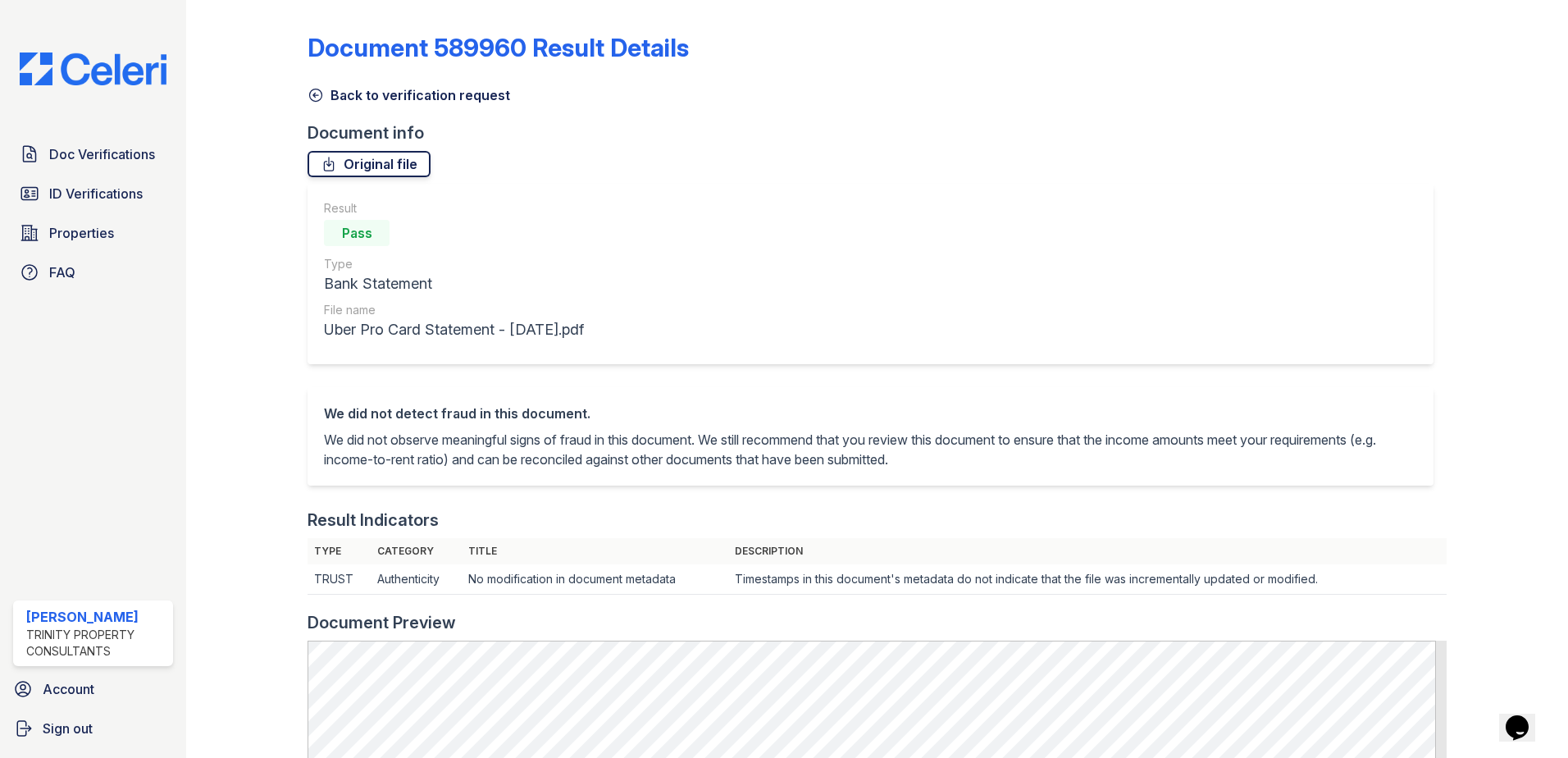
click at [399, 156] on link "Original file" at bounding box center [368, 164] width 123 height 26
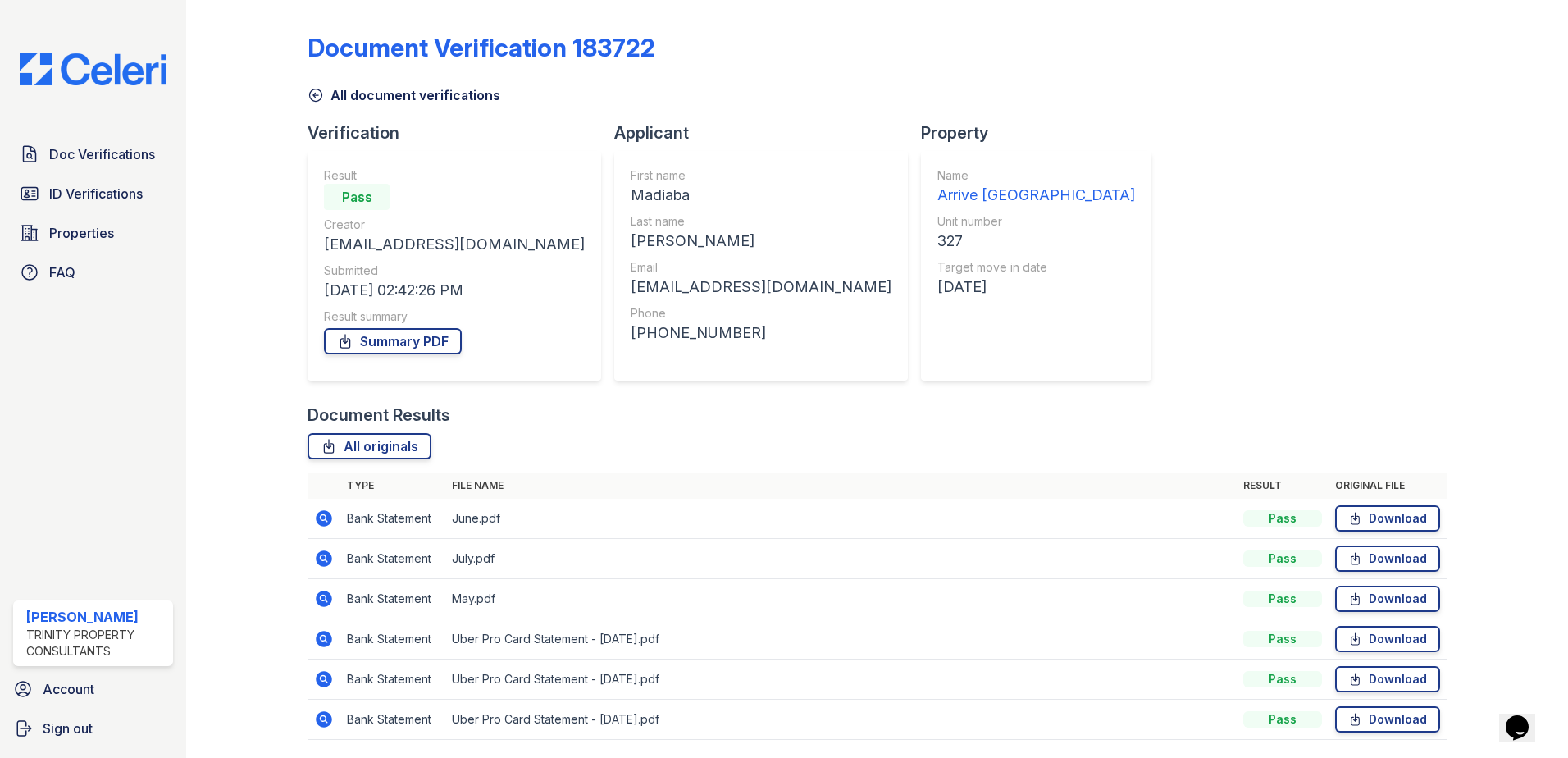
click at [325, 559] on icon at bounding box center [324, 558] width 19 height 19
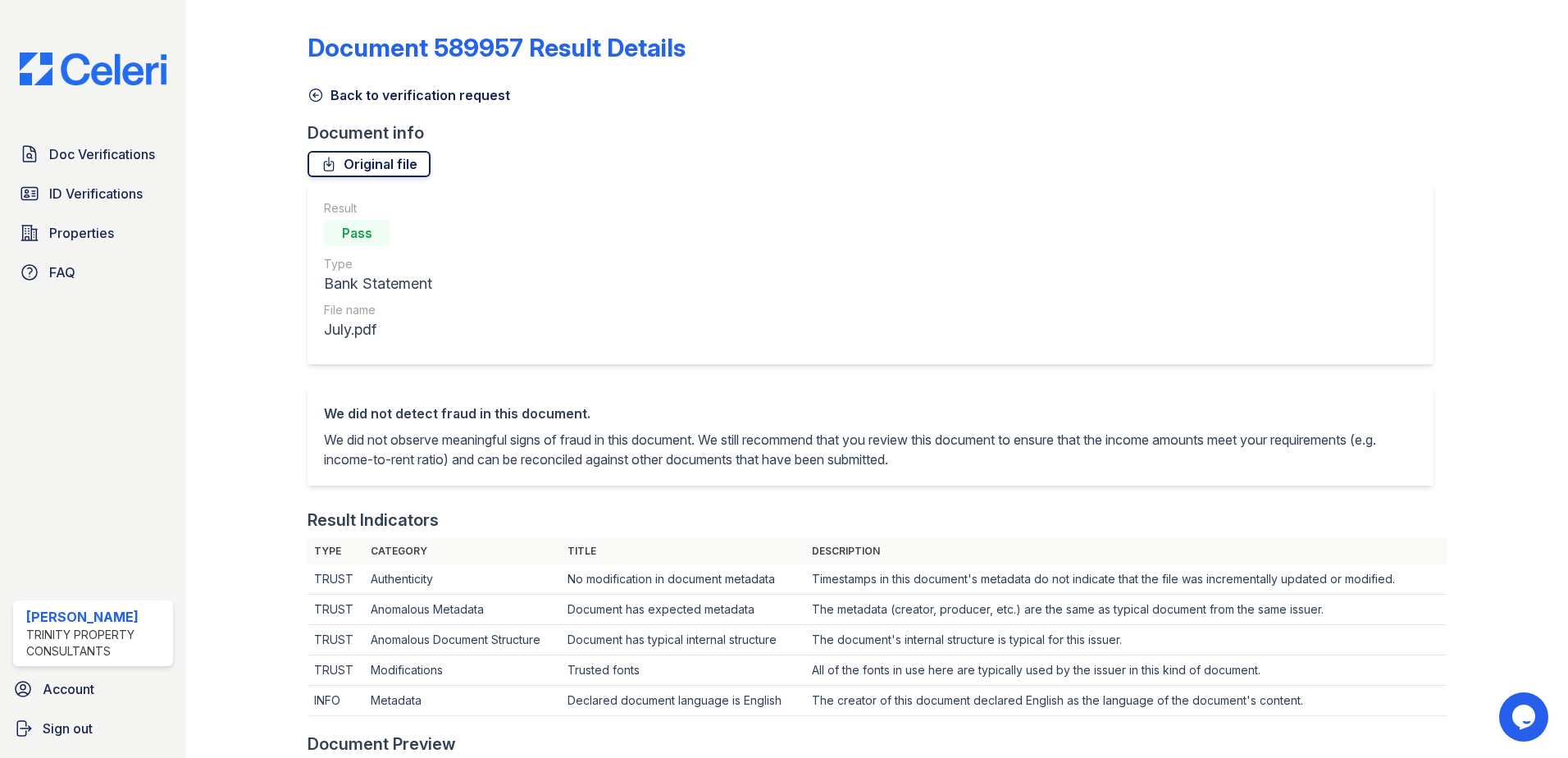
click at [380, 164] on link "Original file" at bounding box center [368, 164] width 123 height 26
